Goal: Information Seeking & Learning: Learn about a topic

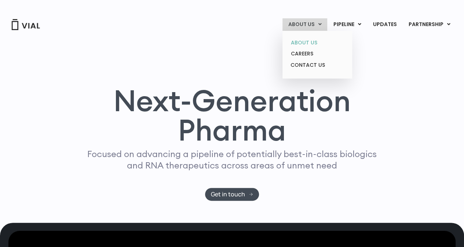
click at [308, 42] on link "ABOUT US" at bounding box center [317, 42] width 64 height 11
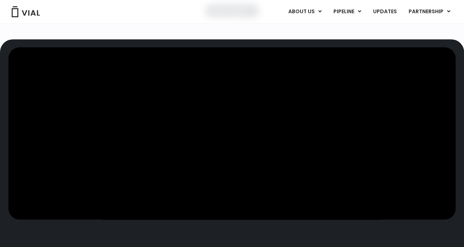
scroll to position [1, 0]
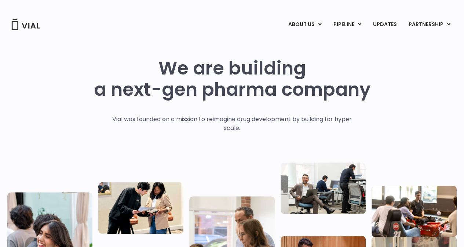
click at [29, 22] on img at bounding box center [25, 24] width 29 height 11
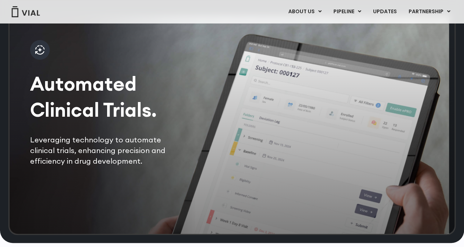
scroll to position [1437, 0]
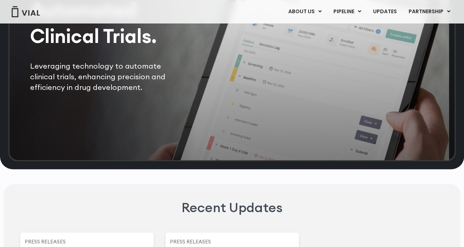
scroll to position [1797, 0]
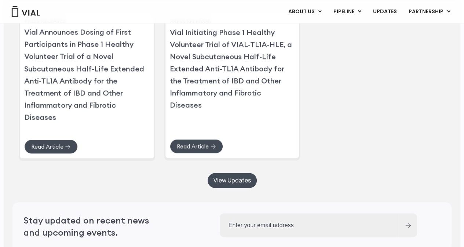
click at [69, 102] on link "Vial Announces Dosing of First Participants in Phase 1 Healthy Volunteer Trial …" at bounding box center [84, 74] width 120 height 94
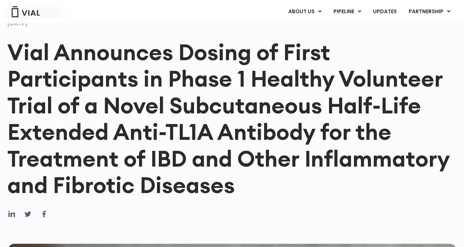
scroll to position [73, 0]
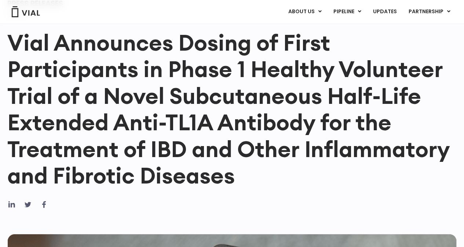
click at [248, 123] on h1 "Vial Announces Dosing of First Participants in Phase 1 Healthy Volunteer Trial …" at bounding box center [231, 109] width 449 height 160
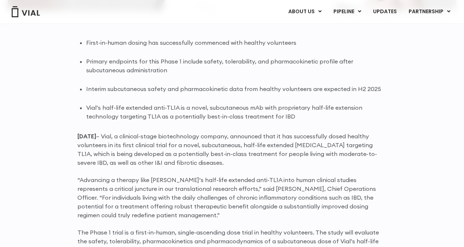
scroll to position [477, 0]
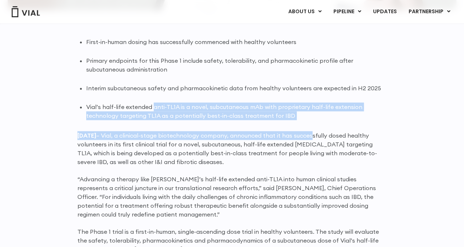
drag, startPoint x: 152, startPoint y: 109, endPoint x: 329, endPoint y: 124, distance: 177.4
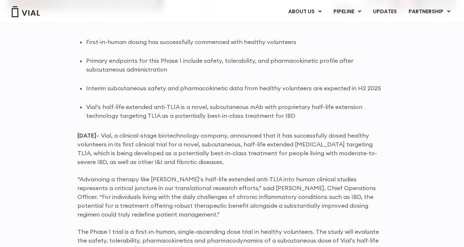
click at [252, 164] on p "[DATE] – Vial, a clinical-stage biotechnology company, announced that it has su…" at bounding box center [231, 148] width 309 height 35
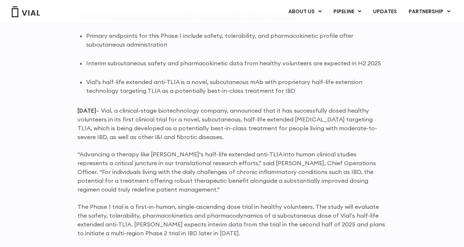
scroll to position [513, 0]
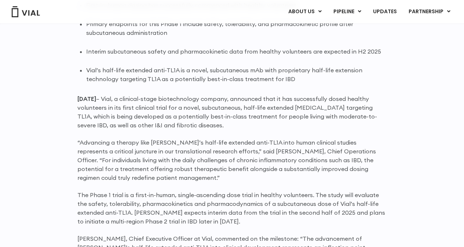
drag, startPoint x: 191, startPoint y: 99, endPoint x: 250, endPoint y: 125, distance: 64.4
click at [250, 125] on p "[DATE] – Vial, a clinical-stage biotechnology company, announced that it has su…" at bounding box center [231, 111] width 309 height 35
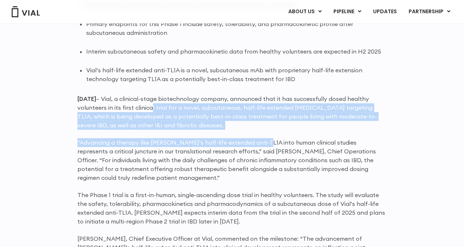
drag, startPoint x: 150, startPoint y: 110, endPoint x: 255, endPoint y: 130, distance: 107.2
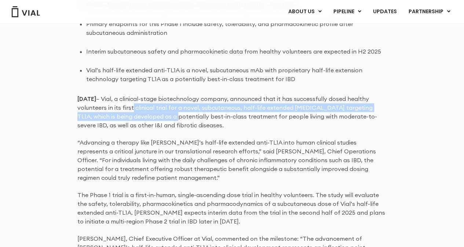
drag, startPoint x: 130, startPoint y: 108, endPoint x: 161, endPoint y: 113, distance: 31.1
click at [161, 113] on p "[DATE] – Vial, a clinical-stage biotechnology company, announced that it has su…" at bounding box center [231, 111] width 309 height 35
drag, startPoint x: 242, startPoint y: 122, endPoint x: 256, endPoint y: 122, distance: 14.3
click at [242, 122] on p "[DATE] – Vial, a clinical-stage biotechnology company, announced that it has su…" at bounding box center [231, 111] width 309 height 35
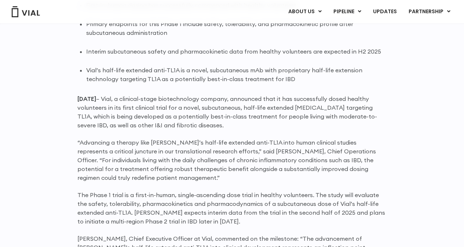
click at [270, 121] on p "[DATE] – Vial, a clinical-stage biotechnology company, announced that it has su…" at bounding box center [231, 111] width 309 height 35
drag, startPoint x: 193, startPoint y: 120, endPoint x: 229, endPoint y: 125, distance: 36.3
click at [229, 125] on p "[DATE] – Vial, a clinical-stage biotechnology company, announced that it has su…" at bounding box center [231, 111] width 309 height 35
drag, startPoint x: 133, startPoint y: 117, endPoint x: 235, endPoint y: 123, distance: 102.1
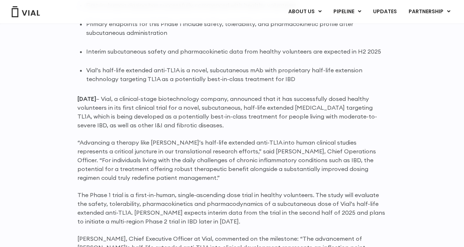
click at [235, 123] on p "[DATE] – Vial, a clinical-stage biotechnology company, announced that it has su…" at bounding box center [231, 111] width 309 height 35
click at [235, 127] on p "[DATE] – Vial, a clinical-stage biotechnology company, announced that it has su…" at bounding box center [231, 111] width 309 height 35
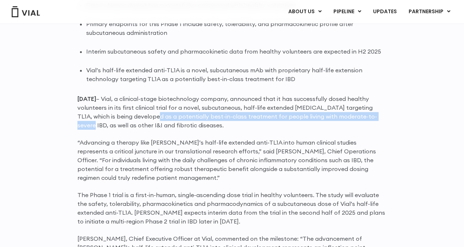
drag, startPoint x: 139, startPoint y: 114, endPoint x: 381, endPoint y: 114, distance: 242.8
click at [381, 114] on p "[DATE] – Vial, a clinical-stage biotechnology company, announced that it has su…" at bounding box center [231, 111] width 309 height 35
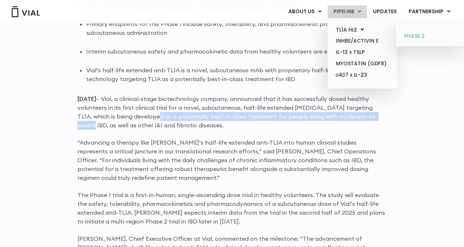
click at [426, 33] on link "PHASE 2" at bounding box center [431, 36] width 64 height 12
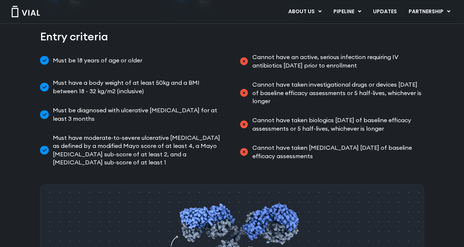
scroll to position [367, 0]
